Goal: Information Seeking & Learning: Learn about a topic

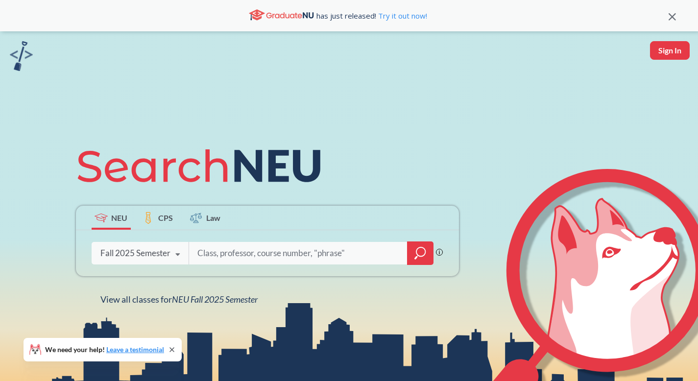
click at [165, 258] on div "Fall 2025 Semester" at bounding box center [135, 253] width 70 height 11
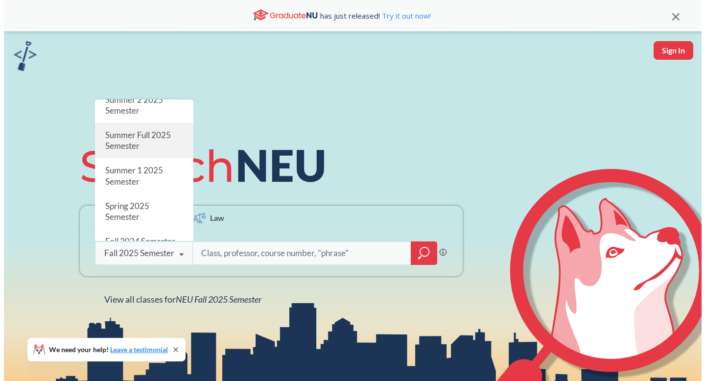
scroll to position [45, 0]
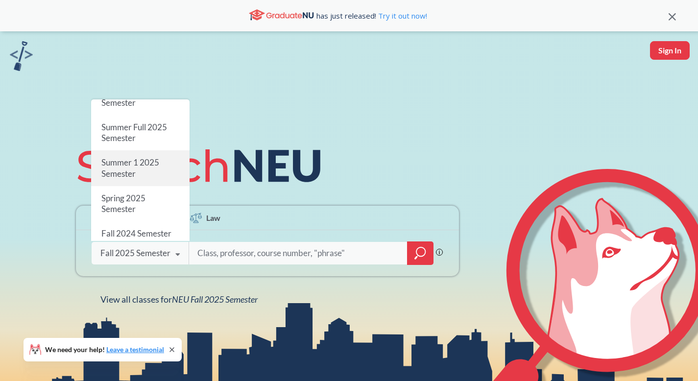
click at [151, 163] on span "Summer 1 2025 Semester" at bounding box center [130, 168] width 58 height 21
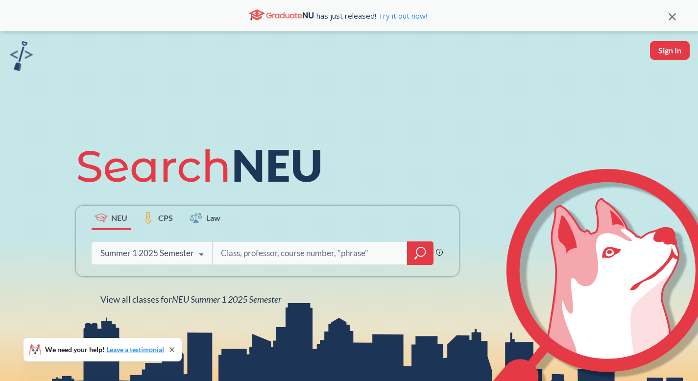
click at [227, 248] on input "search" at bounding box center [310, 253] width 180 height 21
type input "cs 3000"
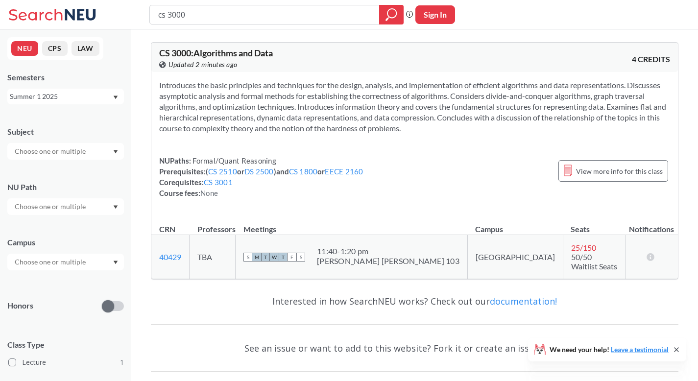
click at [112, 98] on div "Summer 1 2025" at bounding box center [65, 97] width 117 height 16
click at [80, 134] on div "Summer 2 2025" at bounding box center [65, 144] width 117 height 27
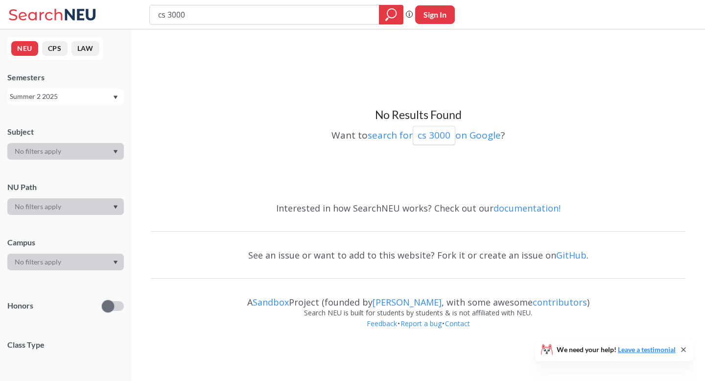
click at [74, 93] on div "Summer 2 2025" at bounding box center [61, 96] width 102 height 11
click at [66, 180] on div "Summer Full 2025" at bounding box center [65, 171] width 117 height 27
click at [58, 96] on div "Summer Full 2025" at bounding box center [61, 96] width 102 height 11
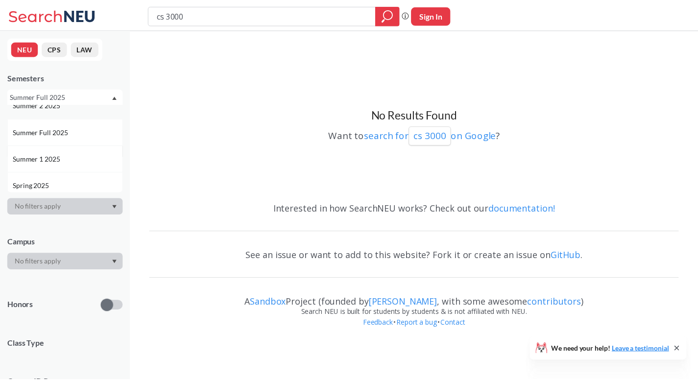
scroll to position [44, 0]
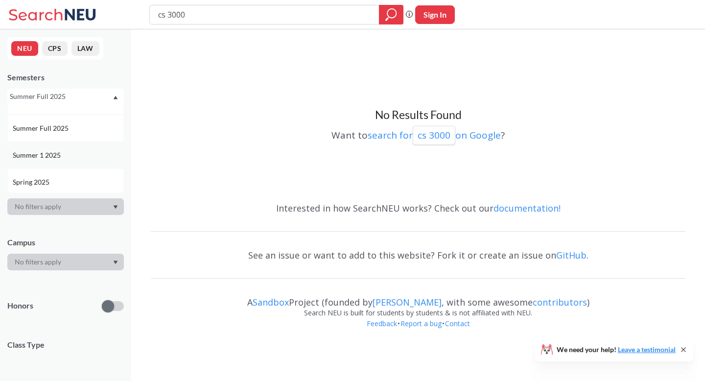
click at [61, 147] on div "Summer 1 2025" at bounding box center [65, 154] width 117 height 27
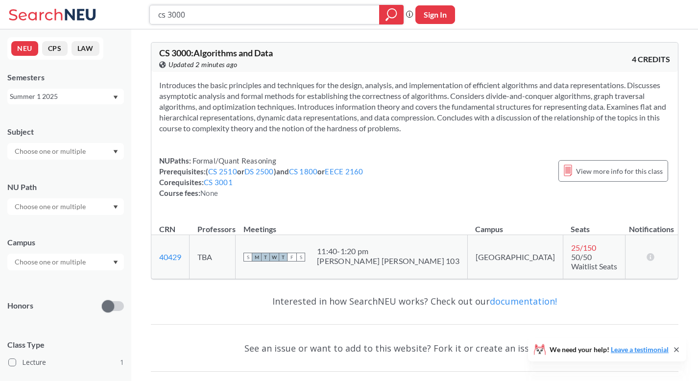
drag, startPoint x: 229, startPoint y: 14, endPoint x: 175, endPoint y: 14, distance: 53.8
click at [175, 14] on input "cs 3000" at bounding box center [264, 14] width 215 height 17
type input "cs 4530"
click at [390, 16] on icon "magnifying glass" at bounding box center [391, 15] width 12 height 14
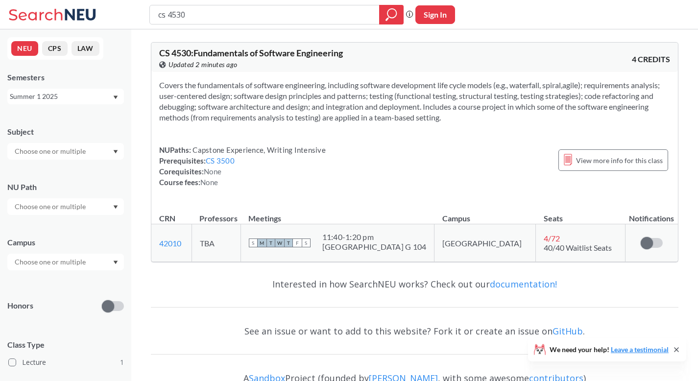
click at [68, 96] on div "Summer 1 2025" at bounding box center [61, 96] width 102 height 11
click at [69, 140] on div "Summer 2 2025" at bounding box center [68, 145] width 111 height 11
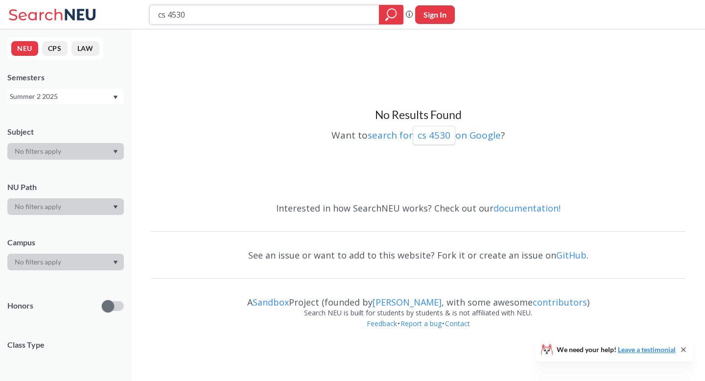
drag, startPoint x: 230, startPoint y: 16, endPoint x: 24, endPoint y: 8, distance: 205.3
click at [30, 10] on div "cs 4530 Phrase search guarantees the exact search appears in the results. Ex. I…" at bounding box center [352, 14] width 705 height 29
type input "ds 4400"
click at [54, 98] on div "Summer 2 2025" at bounding box center [61, 96] width 102 height 11
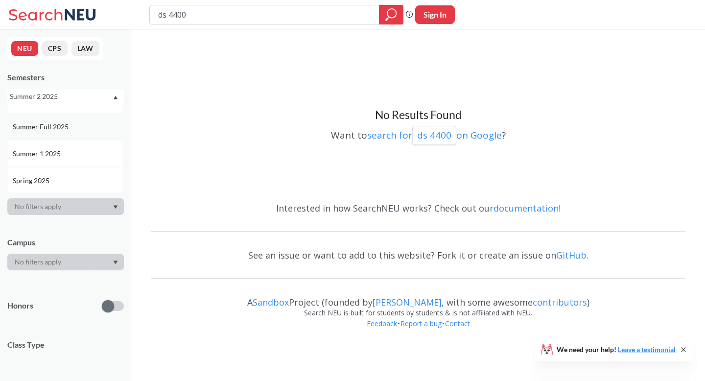
scroll to position [49, 0]
click at [73, 137] on div "Summer 1 2025" at bounding box center [65, 149] width 117 height 27
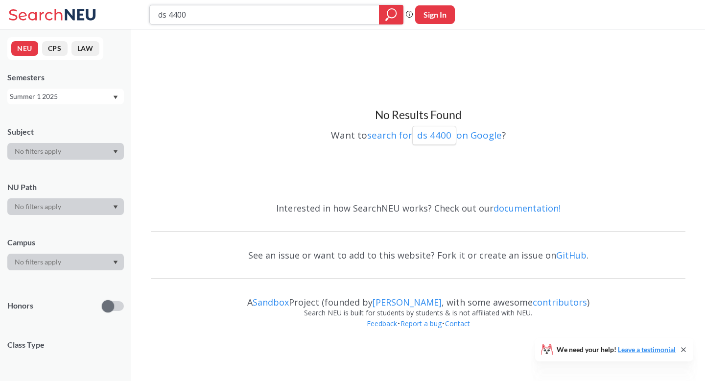
drag, startPoint x: 210, startPoint y: 15, endPoint x: 70, endPoint y: 15, distance: 139.5
click at [70, 15] on div "ds 4400 Phrase search guarantees the exact search appears in the results. Ex. I…" at bounding box center [352, 14] width 705 height 29
type input "cs 4224"
click at [394, 10] on icon "magnifying glass" at bounding box center [391, 15] width 12 height 14
click at [90, 96] on div "Summer 1 2025" at bounding box center [61, 96] width 102 height 11
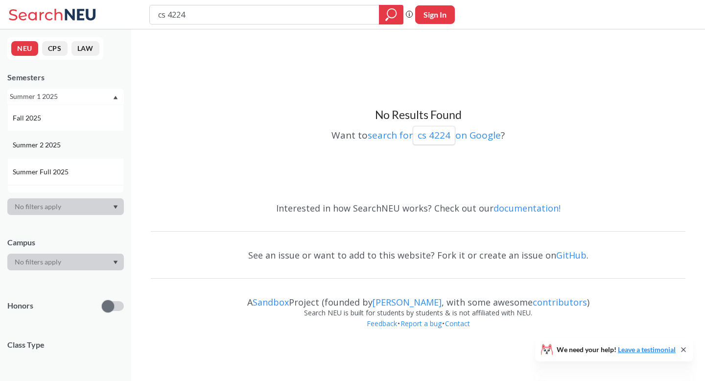
click at [79, 149] on div "Summer 2 2025" at bounding box center [68, 145] width 111 height 11
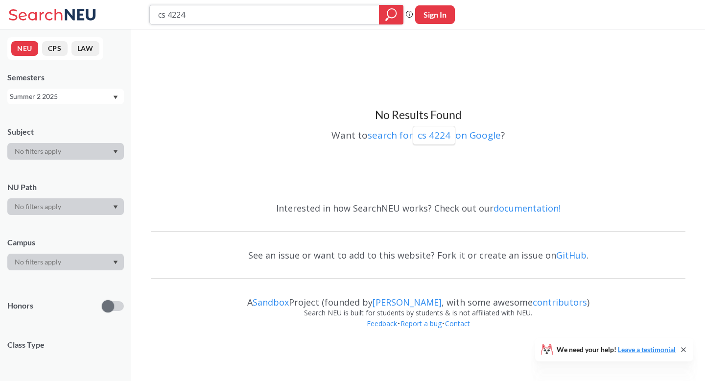
click at [390, 16] on icon "magnifying glass" at bounding box center [391, 15] width 12 height 14
